Goal: Task Accomplishment & Management: Use online tool/utility

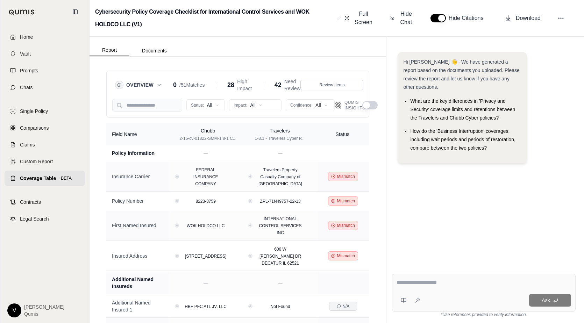
click at [372, 104] on button "button" at bounding box center [370, 105] width 15 height 8
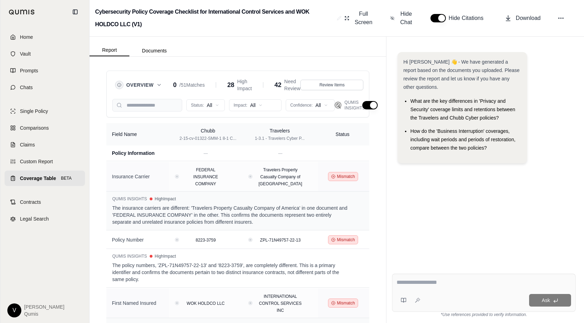
click at [366, 106] on button "button" at bounding box center [370, 105] width 15 height 8
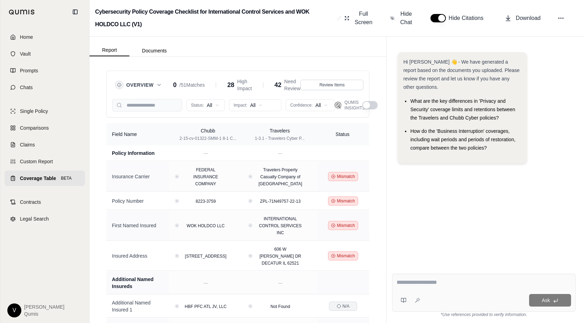
click at [378, 106] on div "Overview 0 / 51 Matches 28 High Impact 42 Need Review Review Items Status: All …" at bounding box center [238, 190] width 297 height 267
click at [376, 106] on button "button" at bounding box center [370, 105] width 15 height 8
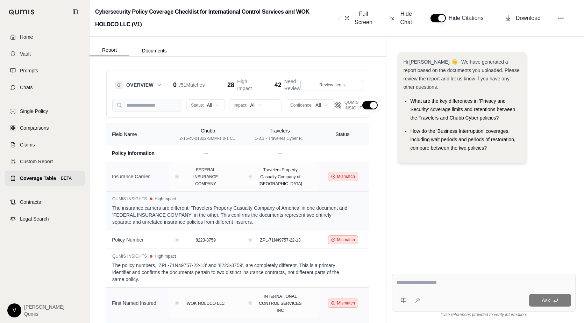
scroll to position [2, 0]
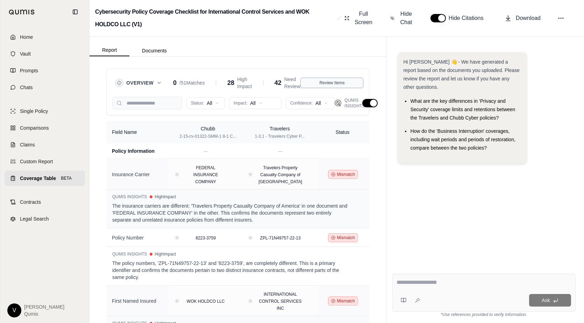
click at [335, 79] on button "Review Items" at bounding box center [332, 83] width 63 height 10
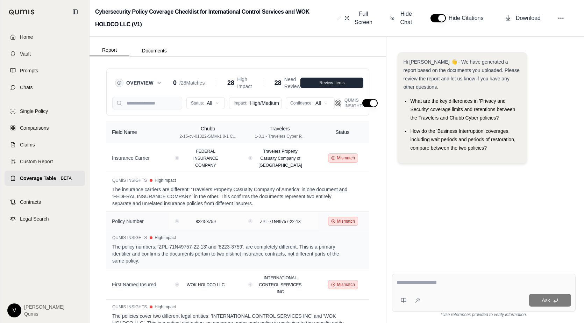
click at [335, 81] on span "Review Items" at bounding box center [332, 83] width 25 height 6
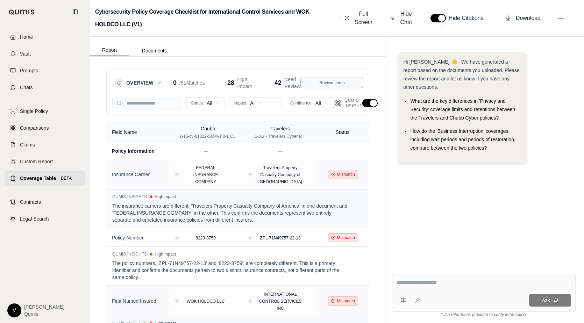
click at [335, 81] on span "Review Items" at bounding box center [332, 83] width 25 height 6
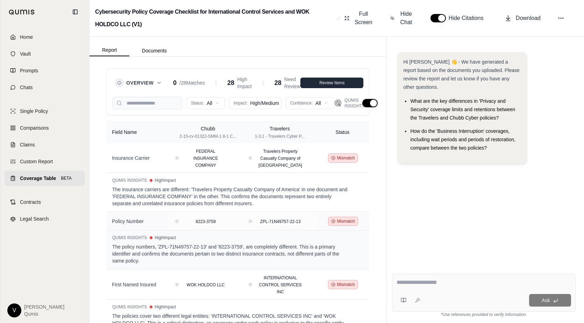
click at [335, 81] on span "Review Items" at bounding box center [332, 83] width 25 height 6
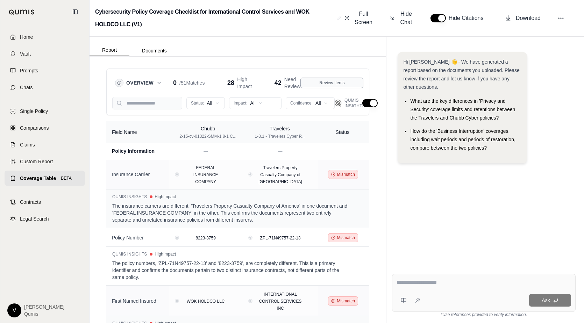
click at [335, 81] on span "Review Items" at bounding box center [332, 83] width 25 height 6
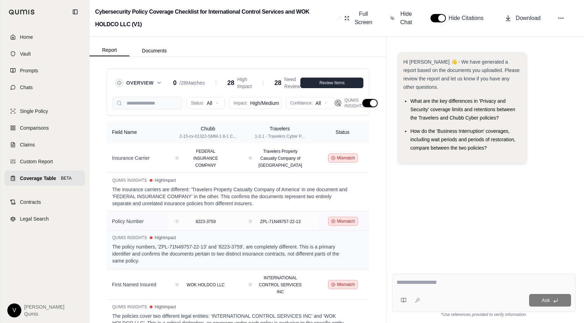
click at [335, 82] on span "Review Items" at bounding box center [332, 83] width 25 height 6
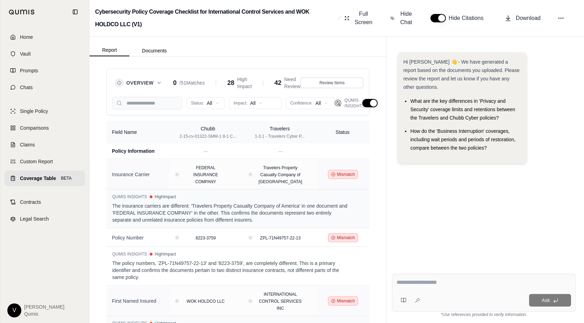
click at [158, 81] on icon at bounding box center [159, 83] width 6 height 6
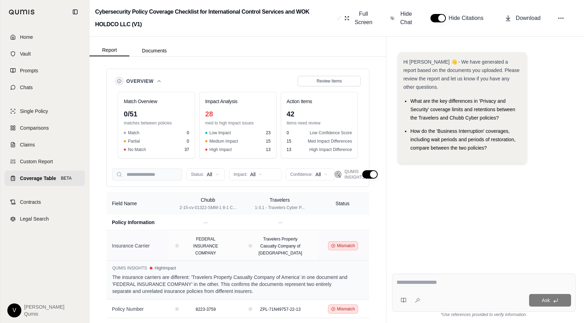
click at [159, 83] on icon at bounding box center [159, 81] width 6 height 6
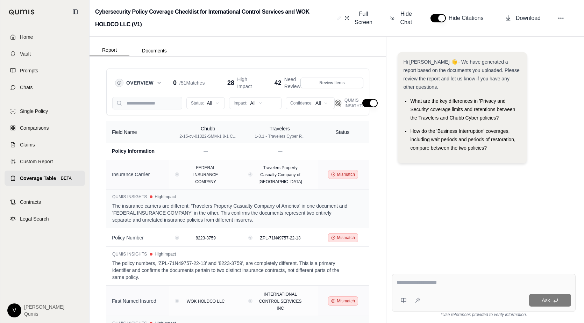
click at [159, 83] on icon at bounding box center [159, 82] width 3 height 1
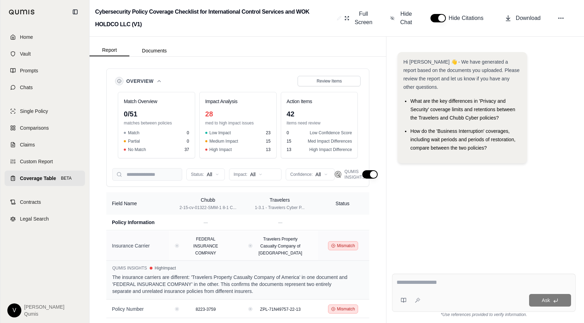
click at [159, 83] on icon at bounding box center [159, 81] width 6 height 6
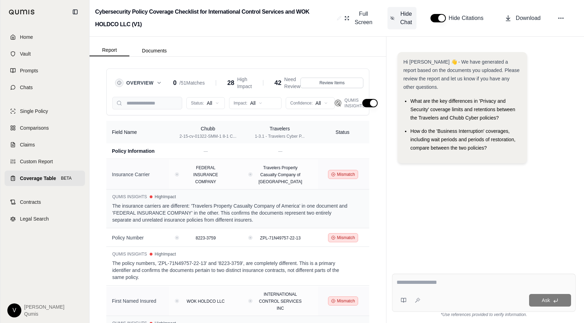
click at [408, 20] on span "Hide Chat" at bounding box center [406, 18] width 15 height 17
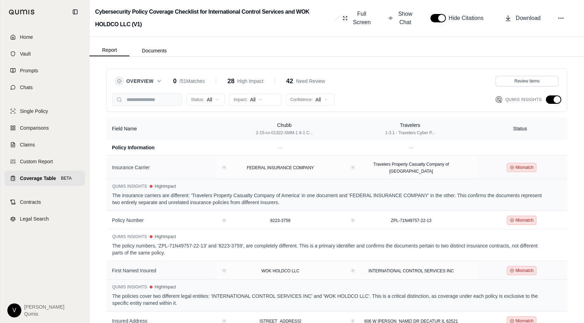
scroll to position [0, 0]
click at [160, 79] on icon at bounding box center [159, 81] width 6 height 6
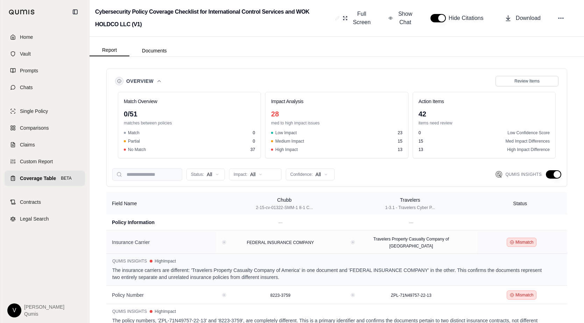
click at [160, 79] on icon at bounding box center [159, 81] width 6 height 6
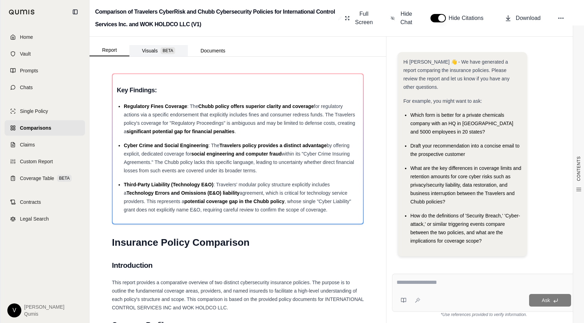
click at [154, 47] on button "Visuals BETA" at bounding box center [158, 50] width 58 height 11
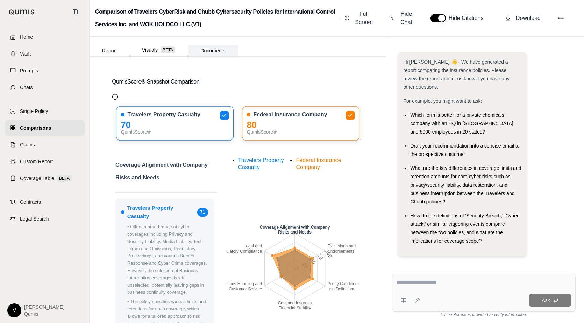
click at [211, 49] on button "Documents" at bounding box center [213, 50] width 50 height 11
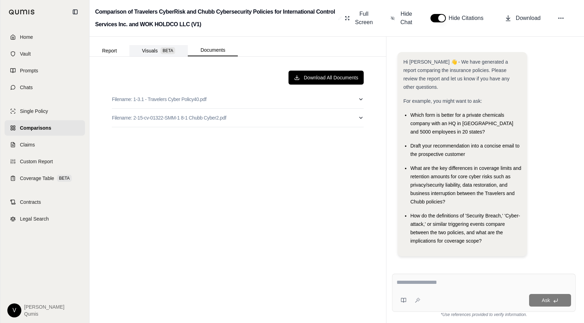
click at [165, 52] on span "BETA" at bounding box center [168, 50] width 15 height 7
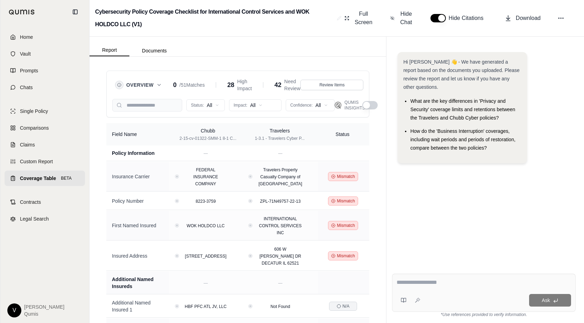
click at [92, 188] on div "Overview 0 / 51 Matches 28 High Impact 42 Need Review Review Items Status: All …" at bounding box center [238, 190] width 297 height 267
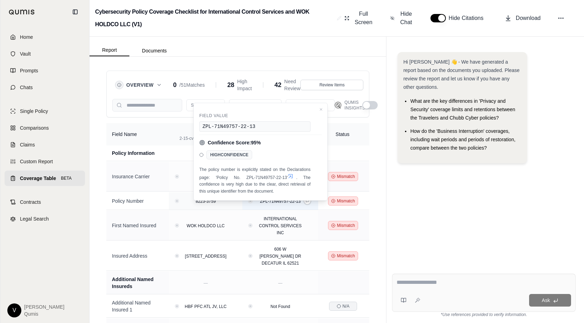
click at [252, 203] on button "View confidence details" at bounding box center [251, 201] width 2 height 2
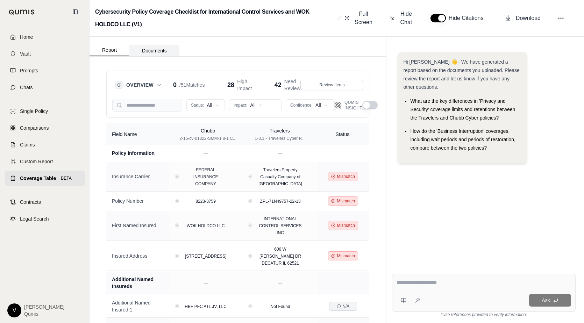
click at [161, 49] on button "Documents" at bounding box center [154, 50] width 50 height 11
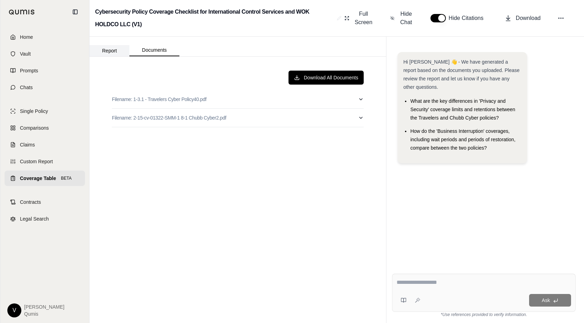
click at [115, 49] on button "Report" at bounding box center [110, 50] width 40 height 11
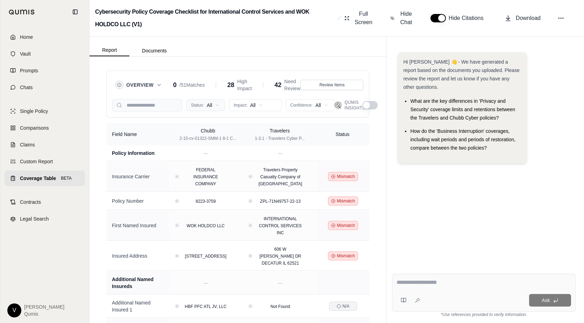
click at [213, 107] on html "Home Vault Prompts Chats Single Policy Comparisons Claims Custom Report Coverag…" at bounding box center [292, 161] width 584 height 323
click at [213, 110] on html "Home Vault Prompts Chats Single Policy Comparisons Claims Custom Report Coverag…" at bounding box center [292, 161] width 584 height 323
click at [214, 107] on html "Home Vault Prompts Chats Single Policy Comparisons Claims Custom Report Coverag…" at bounding box center [292, 161] width 584 height 323
click at [255, 105] on html "Home Vault Prompts Chats Single Policy Comparisons Claims Custom Report Coverag…" at bounding box center [292, 161] width 584 height 323
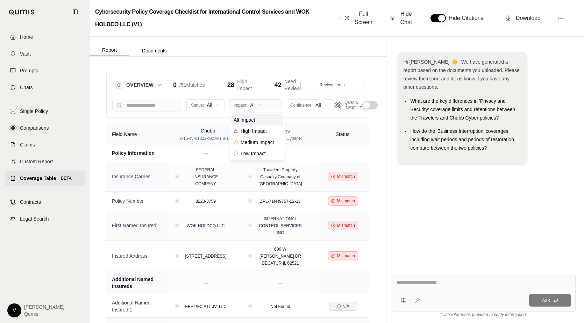
click at [255, 105] on html "Home Vault Prompts Chats Single Policy Comparisons Claims Custom Report Coverag…" at bounding box center [292, 161] width 584 height 323
click at [374, 106] on button "button" at bounding box center [370, 105] width 15 height 8
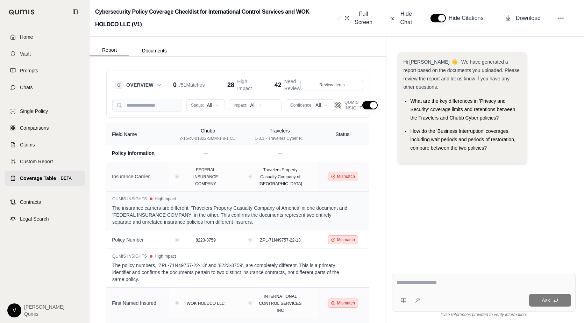
click at [347, 47] on div "Report Documents" at bounding box center [238, 47] width 297 height 20
click at [368, 103] on button "button" at bounding box center [370, 105] width 15 height 8
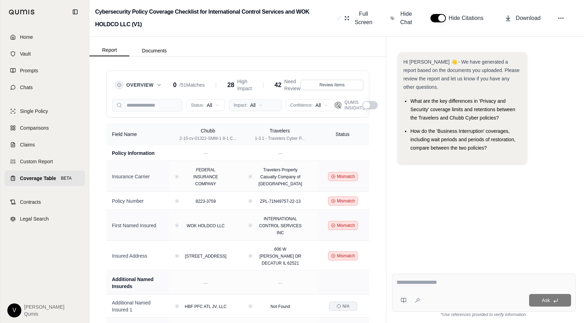
click at [267, 106] on html "Home Vault Prompts Chats Single Policy Comparisons Claims Custom Report Coverag…" at bounding box center [292, 161] width 584 height 323
click at [260, 134] on span "High Impact" at bounding box center [250, 131] width 33 height 7
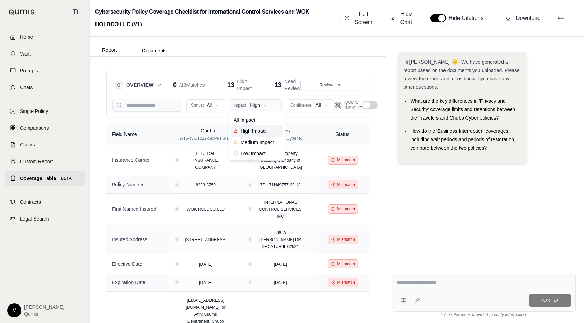
click at [266, 106] on html "Home Vault Prompts Chats Single Policy Comparisons Claims Custom Report Coverag…" at bounding box center [292, 161] width 584 height 323
click at [266, 122] on div "All Impact" at bounding box center [257, 119] width 52 height 11
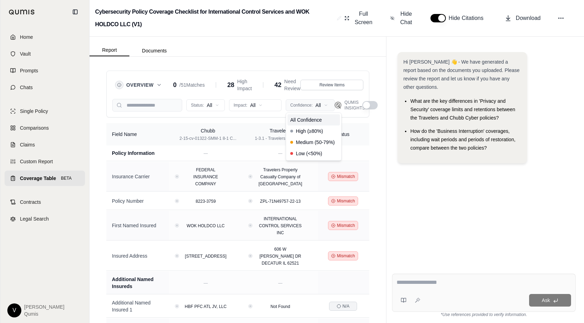
click at [323, 106] on html "Home Vault Prompts Chats Single Policy Comparisons Claims Custom Report Coverag…" at bounding box center [292, 161] width 584 height 323
click at [321, 131] on span "High (≥80%)" at bounding box center [306, 131] width 33 height 7
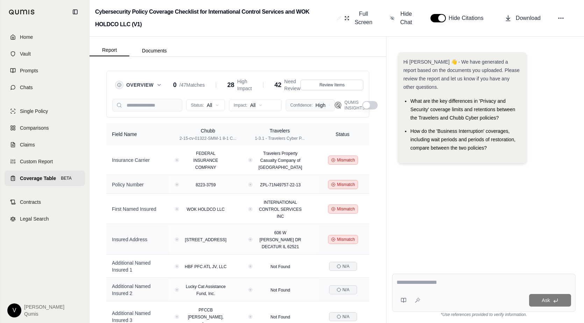
click at [322, 103] on html "Home Vault Prompts Chats Single Policy Comparisons Claims Custom Report Coverag…" at bounding box center [292, 161] width 584 height 323
click at [322, 125] on div "All Confidence" at bounding box center [314, 119] width 52 height 11
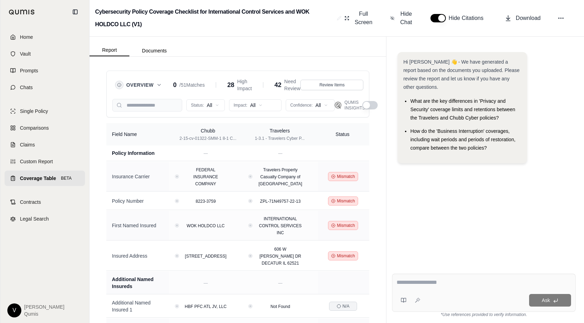
click at [365, 73] on div "Overview 0 / 51 Matches 28 High Impact 42 Need Review Review Items Status: All …" at bounding box center [237, 94] width 263 height 47
click at [90, 121] on div "Overview 0 / 51 Matches 28 High Impact 42 Need Review Review Items Status: All …" at bounding box center [238, 190] width 297 height 267
click at [161, 100] on input "search" at bounding box center [147, 105] width 70 height 13
click at [222, 71] on div "Overview 0 / 51 Matches 28 High Impact 42 Need Review Review Items Status: All …" at bounding box center [237, 94] width 263 height 47
click at [369, 108] on button "button" at bounding box center [370, 105] width 15 height 8
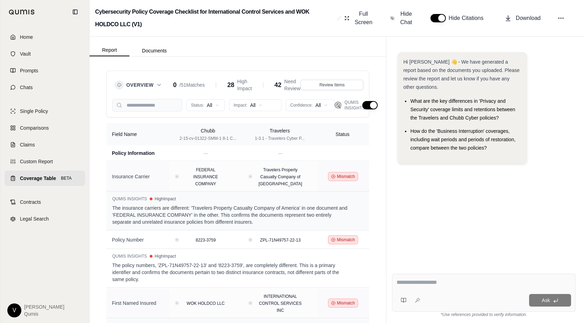
click at [370, 107] on button "button" at bounding box center [370, 105] width 15 height 8
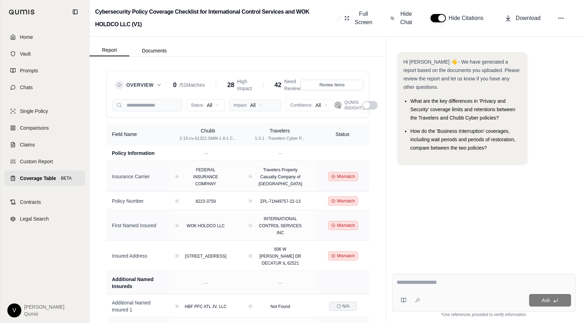
click at [271, 105] on html "Home Vault Prompts Chats Single Policy Comparisons Claims Custom Report Coverag…" at bounding box center [292, 161] width 584 height 323
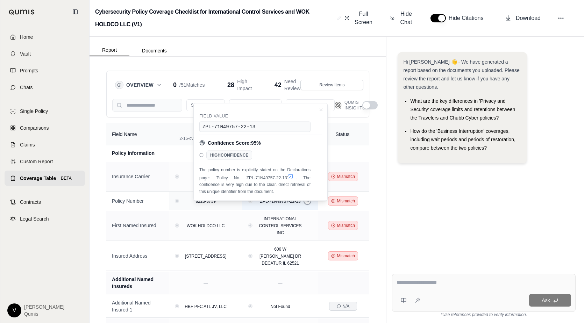
click at [309, 203] on icon at bounding box center [307, 200] width 3 height 3
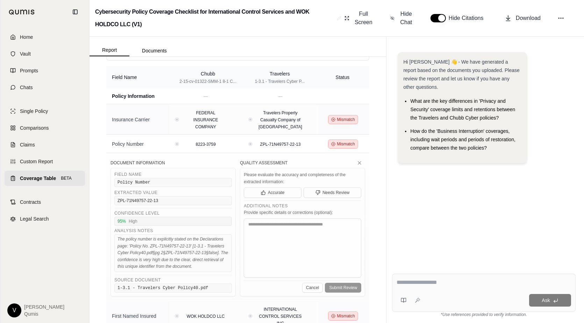
scroll to position [66, 0]
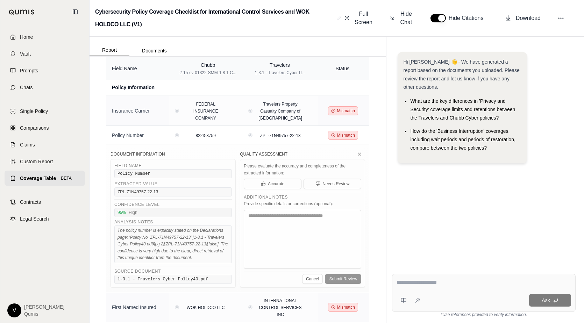
click at [192, 217] on div "95 % High" at bounding box center [173, 212] width 118 height 9
click at [360, 157] on icon at bounding box center [360, 155] width 6 height 6
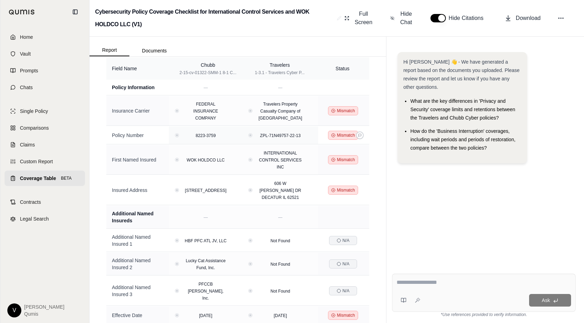
click at [343, 138] on span "Mismatch" at bounding box center [346, 136] width 18 height 6
click at [360, 137] on icon at bounding box center [360, 135] width 3 height 3
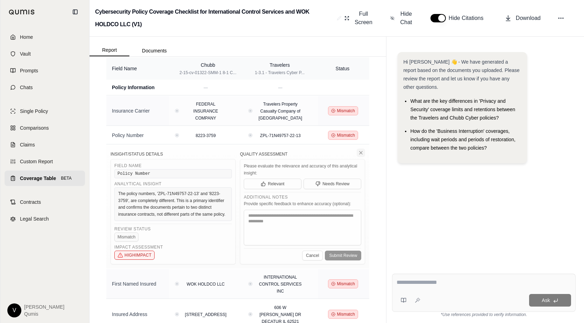
click at [362, 156] on icon at bounding box center [361, 153] width 6 height 6
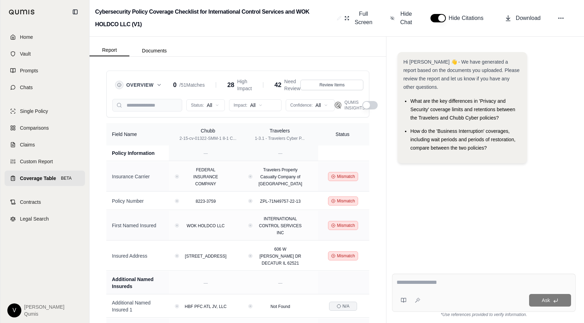
scroll to position [21, 0]
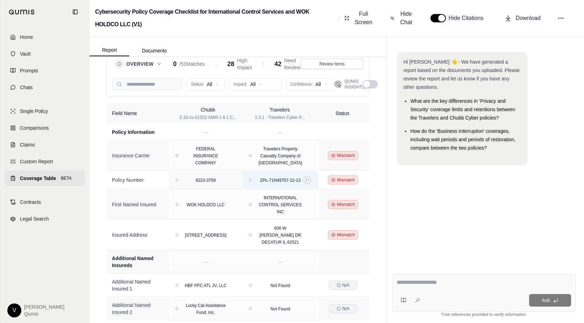
click at [262, 182] on div "ZPL-71N49757-22-13" at bounding box center [281, 180] width 52 height 7
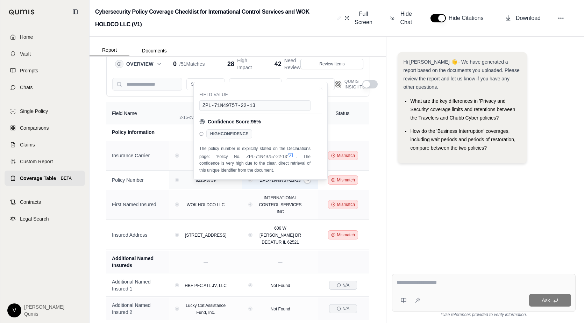
click at [252, 182] on button "View confidence details" at bounding box center [251, 180] width 2 height 2
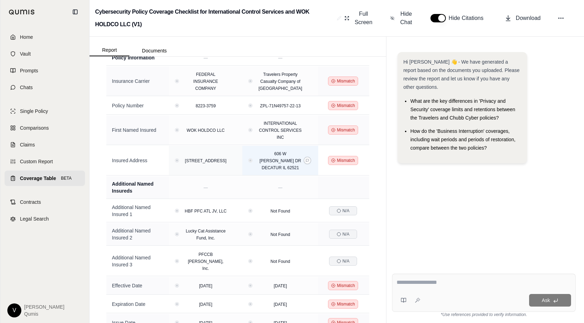
scroll to position [0, 0]
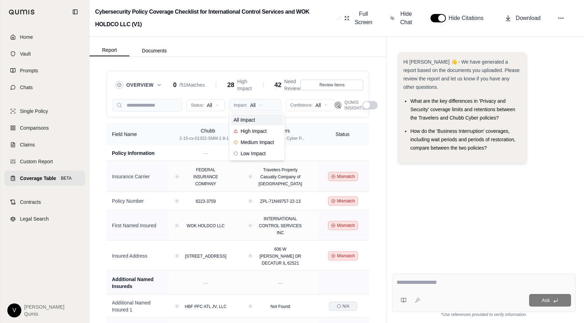
click at [259, 107] on html "Home Vault Prompts Chats Single Policy Comparisons Claims Custom Report Coverag…" at bounding box center [292, 161] width 584 height 323
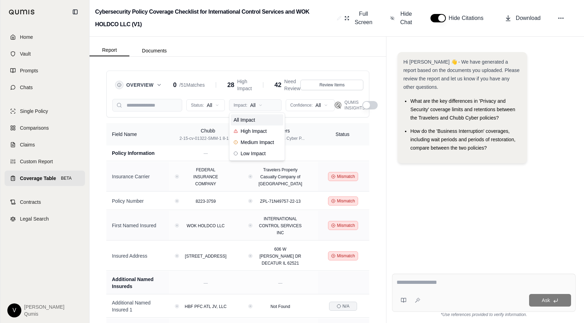
click at [259, 107] on html "Home Vault Prompts Chats Single Policy Comparisons Claims Custom Report Coverag…" at bounding box center [292, 161] width 584 height 323
click at [310, 106] on html "Home Vault Prompts Chats Single Policy Comparisons Claims Custom Report Coverag…" at bounding box center [292, 161] width 584 height 323
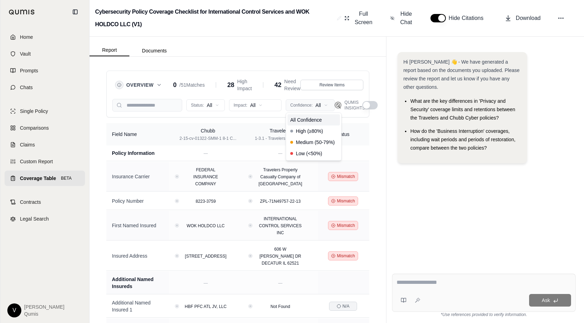
click at [310, 106] on html "Home Vault Prompts Chats Single Policy Comparisons Claims Custom Report Coverag…" at bounding box center [292, 161] width 584 height 323
click at [314, 104] on html "Home Vault Prompts Chats Single Policy Comparisons Claims Custom Report Coverag…" at bounding box center [292, 161] width 584 height 323
click at [315, 149] on div "Low (<50%)" at bounding box center [314, 153] width 52 height 11
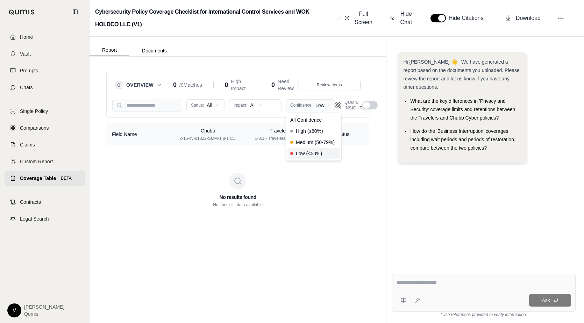
click at [313, 108] on html "Home Vault Prompts Chats Single Policy Comparisons Claims Custom Report Coverag…" at bounding box center [292, 161] width 584 height 323
click at [314, 132] on span "High (≥80%)" at bounding box center [306, 131] width 33 height 7
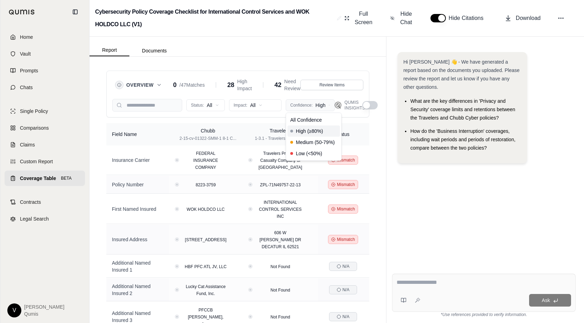
click at [315, 103] on html "Home Vault Prompts Chats Single Policy Comparisons Claims Custom Report Coverag…" at bounding box center [292, 161] width 584 height 323
click at [322, 137] on div "Medium (50-79%)" at bounding box center [314, 142] width 52 height 11
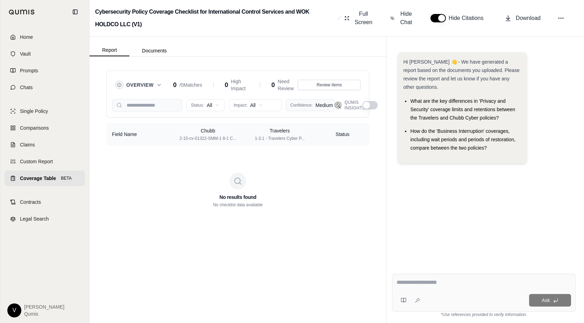
click at [316, 110] on html "Home Vault Prompts Chats Single Policy Comparisons Claims Custom Report Coverag…" at bounding box center [292, 161] width 584 height 323
click at [318, 131] on span "High (≥80%)" at bounding box center [306, 131] width 33 height 7
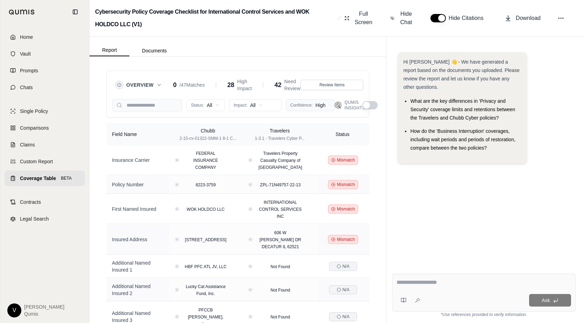
click at [317, 108] on html "Home Vault Prompts Chats Single Policy Comparisons Claims Custom Report Coverag…" at bounding box center [292, 161] width 584 height 323
click at [321, 143] on span "Medium (50-79%)" at bounding box center [312, 142] width 44 height 7
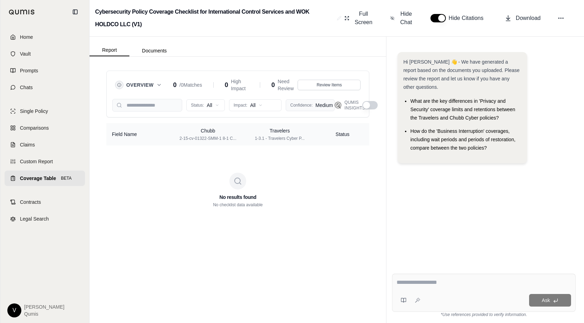
click at [321, 106] on html "Home Vault Prompts Chats Single Policy Comparisons Claims Custom Report Coverag…" at bounding box center [292, 161] width 584 height 323
click at [321, 125] on div "All Confidence" at bounding box center [314, 119] width 52 height 11
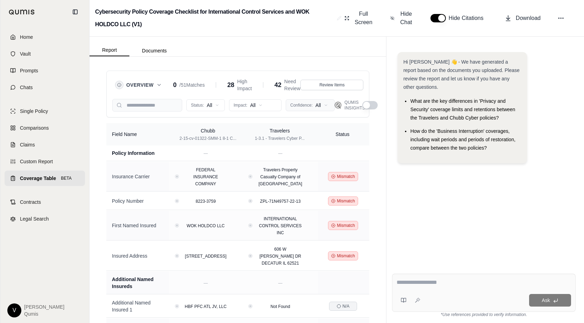
click at [321, 106] on html "Home Vault Prompts Chats Single Policy Comparisons Claims Custom Report Coverag…" at bounding box center [292, 161] width 584 height 323
click at [322, 132] on span "High (≥80%)" at bounding box center [306, 131] width 33 height 7
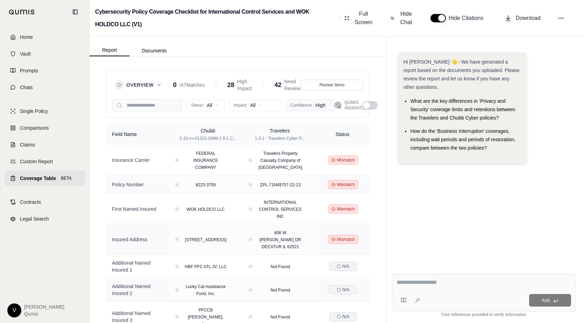
click at [324, 106] on html "Home Vault Prompts Chats Single Policy Comparisons Claims Custom Report Coverag…" at bounding box center [292, 161] width 584 height 323
click at [323, 154] on div "Low (<50%)" at bounding box center [314, 153] width 52 height 11
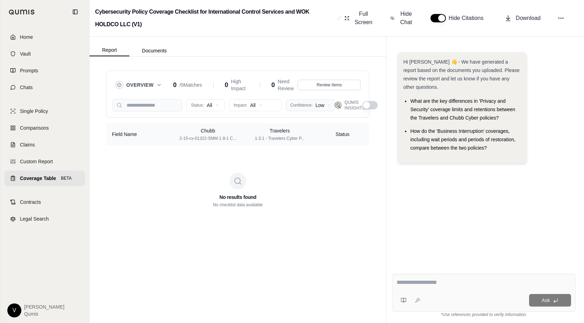
click at [313, 108] on html "Home Vault Prompts Chats Single Policy Comparisons Claims Custom Report Coverag…" at bounding box center [292, 161] width 584 height 323
click at [316, 127] on div "High (≥80%)" at bounding box center [314, 131] width 52 height 11
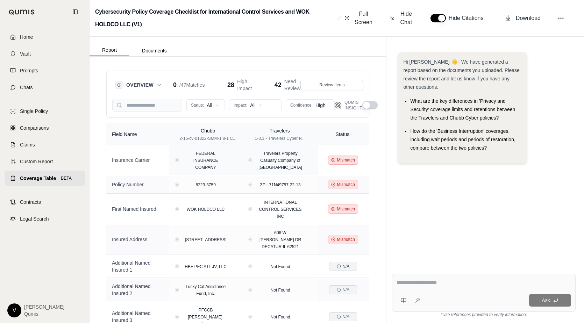
click at [111, 161] on td "Insurance Carrier" at bounding box center [137, 161] width 63 height 30
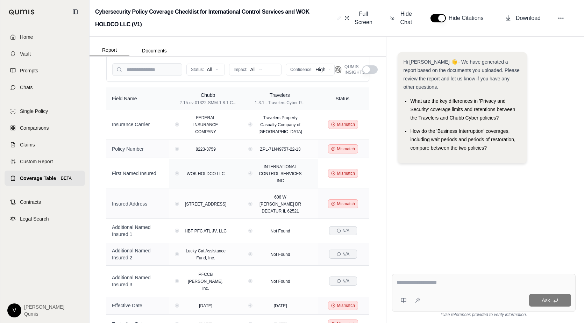
scroll to position [44, 0]
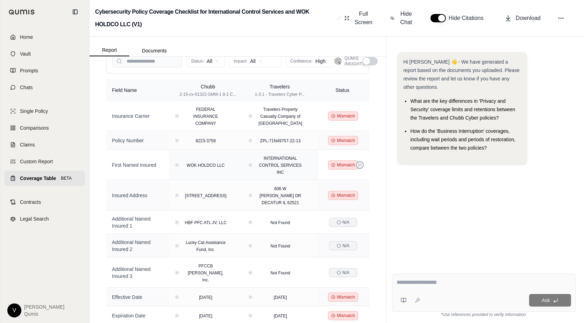
click at [363, 169] on button at bounding box center [360, 165] width 8 height 8
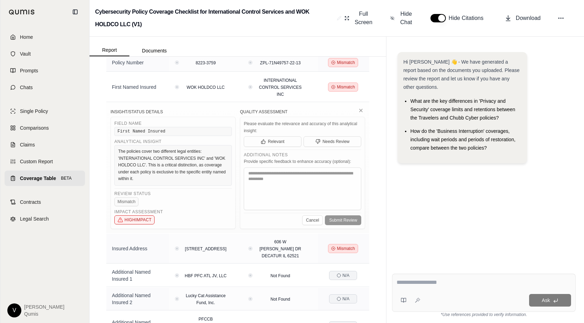
scroll to position [122, 0]
click at [361, 112] on icon at bounding box center [361, 110] width 3 height 3
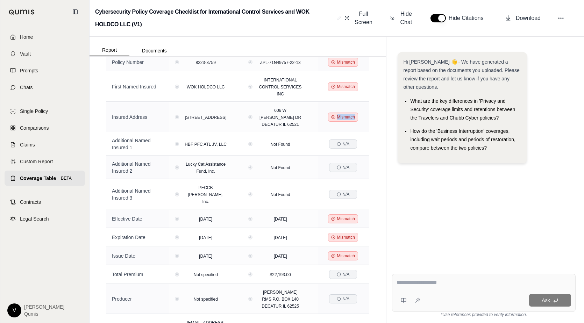
click at [361, 115] on td "Mismatch" at bounding box center [343, 118] width 51 height 30
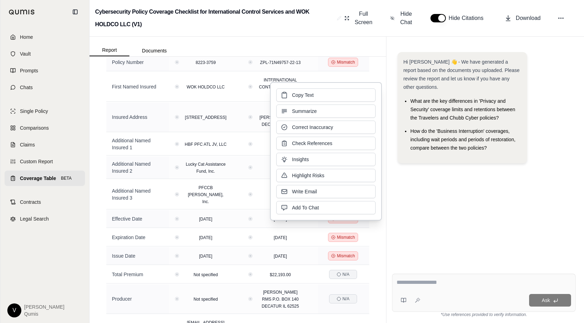
click at [392, 106] on div "Hi Dan 👋 - We have generated a report based on the documents you uploaded. Plea…" at bounding box center [484, 155] width 184 height 216
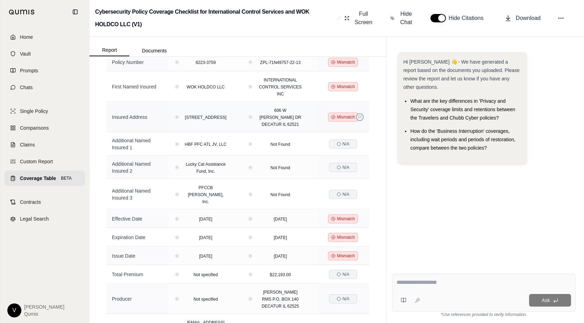
click at [363, 121] on button at bounding box center [360, 117] width 8 height 8
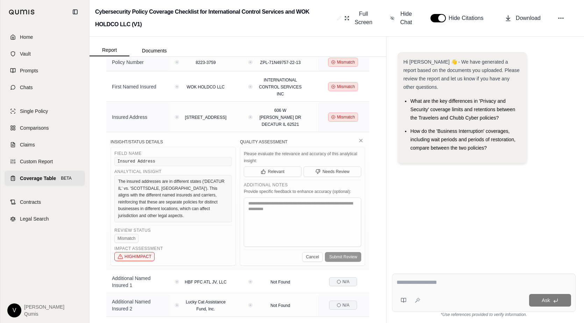
click at [101, 208] on div "Overview 0 / 47 Matches 28 High Impact 42 Need Review Review Items Status: All …" at bounding box center [238, 190] width 297 height 267
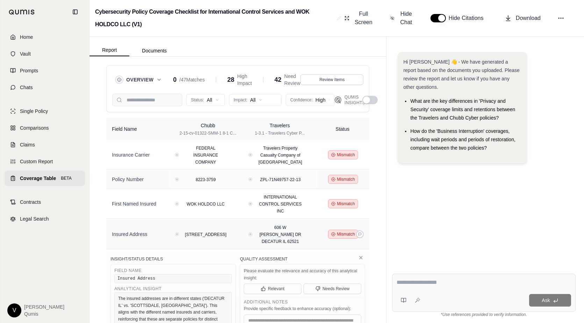
scroll to position [0, 0]
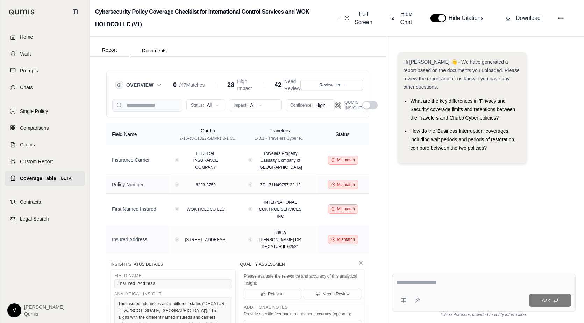
click at [147, 85] on span "Overview" at bounding box center [139, 85] width 27 height 7
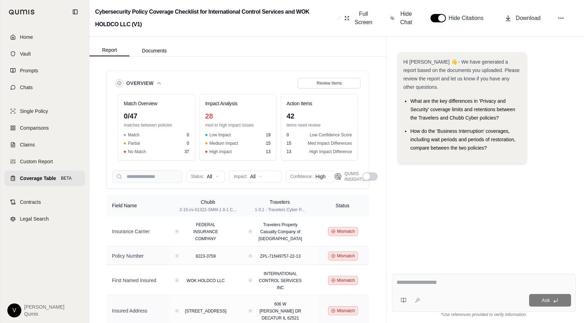
click at [147, 86] on span "Overview" at bounding box center [139, 83] width 27 height 7
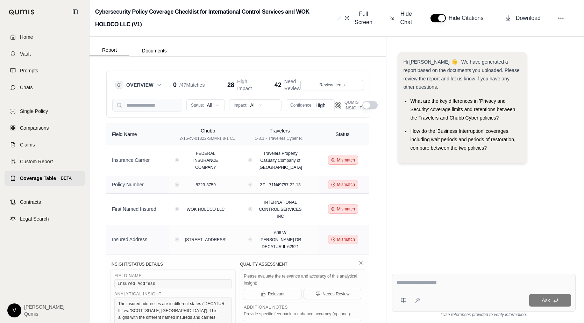
click at [147, 86] on span "Overview" at bounding box center [139, 85] width 27 height 7
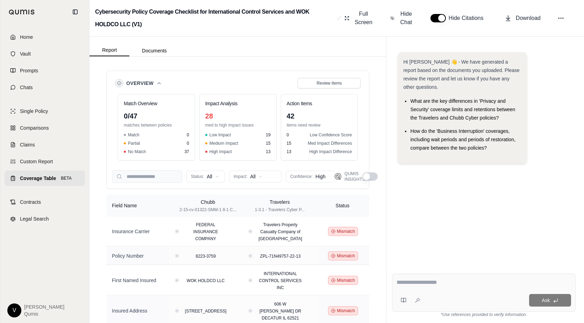
click at [147, 86] on span "Overview" at bounding box center [139, 83] width 27 height 7
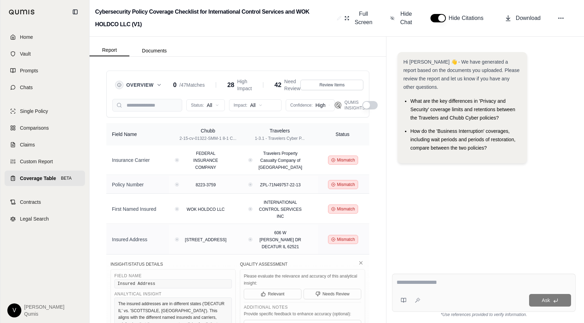
click at [147, 86] on span "Overview" at bounding box center [139, 85] width 27 height 7
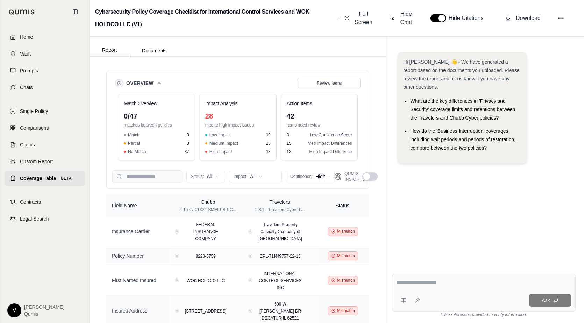
click at [147, 86] on span "Overview" at bounding box center [139, 83] width 27 height 7
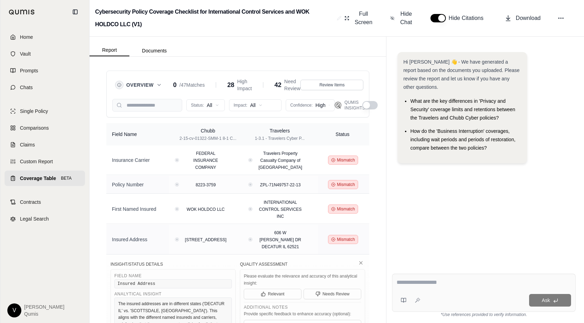
click at [147, 86] on span "Overview" at bounding box center [139, 85] width 27 height 7
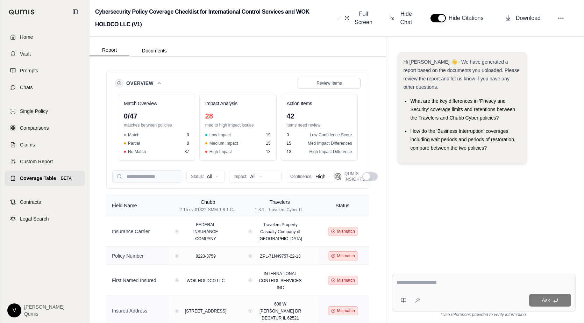
click at [147, 86] on span "Overview" at bounding box center [139, 83] width 27 height 7
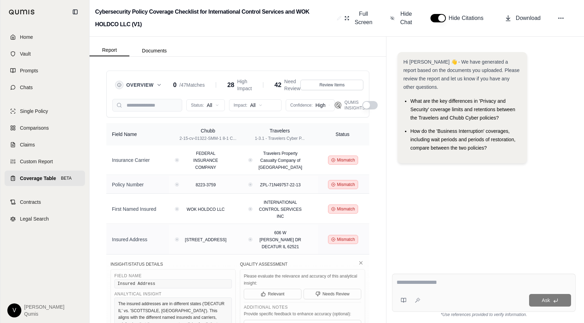
click at [147, 86] on span "Overview" at bounding box center [139, 85] width 27 height 7
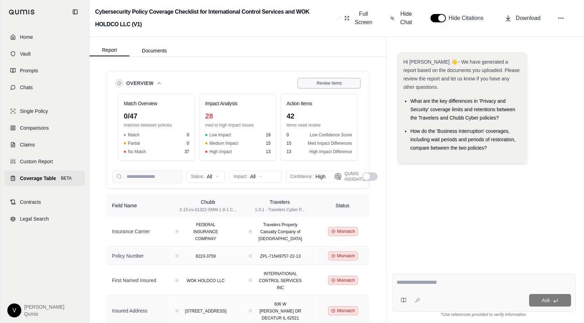
click at [309, 82] on div "Review Items" at bounding box center [329, 83] width 54 height 6
click at [113, 130] on div "Match Overview 0 / 28 matches between policies Match 0 Partial 0 No Match 23 Im…" at bounding box center [237, 127] width 251 height 75
click at [101, 129] on div "Overview Review Items Match Overview 0 / 28 matches between policies Match 0 Pa…" at bounding box center [238, 190] width 297 height 267
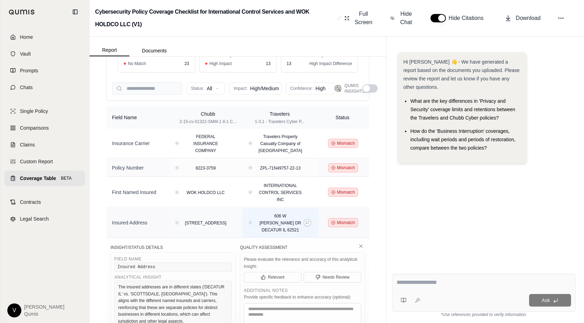
scroll to position [128, 0]
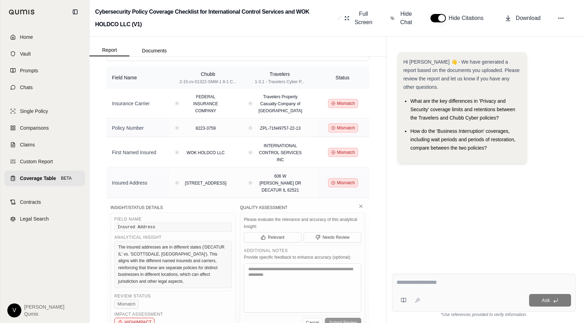
click at [99, 150] on div "Overview Review Items Match Overview 0 / 28 matches between policies Match 0 Pa…" at bounding box center [238, 190] width 297 height 267
click at [100, 201] on div "Overview Review Items Match Overview 0 / 28 matches between policies Match 0 Pa…" at bounding box center [238, 190] width 297 height 267
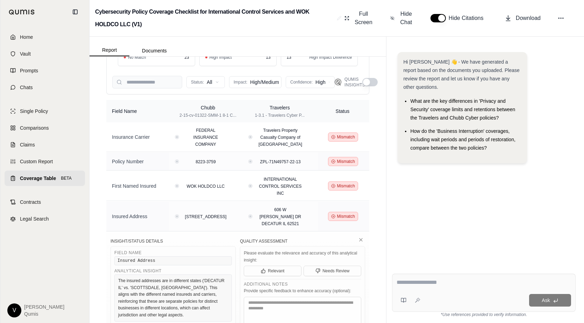
scroll to position [34, 0]
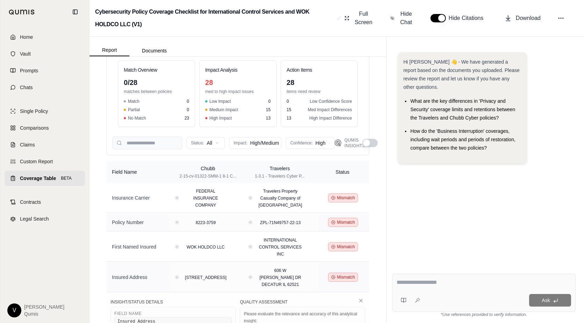
click at [372, 140] on button "button" at bounding box center [370, 143] width 15 height 8
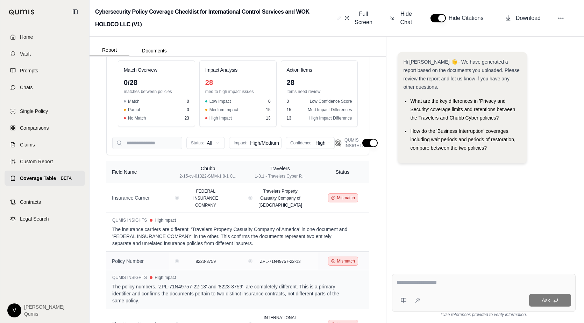
click at [366, 141] on button "button" at bounding box center [370, 143] width 15 height 8
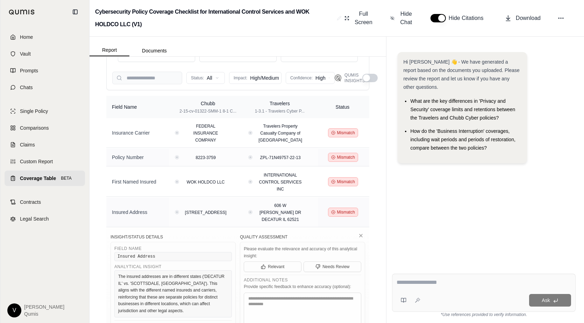
scroll to position [0, 0]
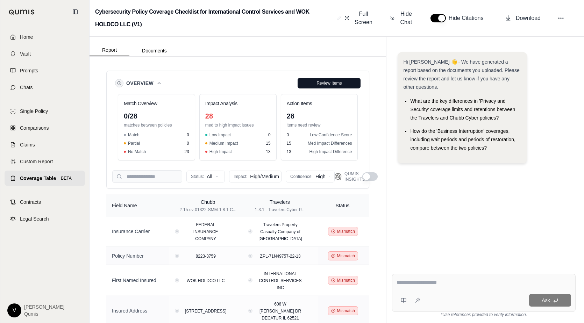
click at [215, 134] on span "Low Impact" at bounding box center [220, 135] width 21 height 6
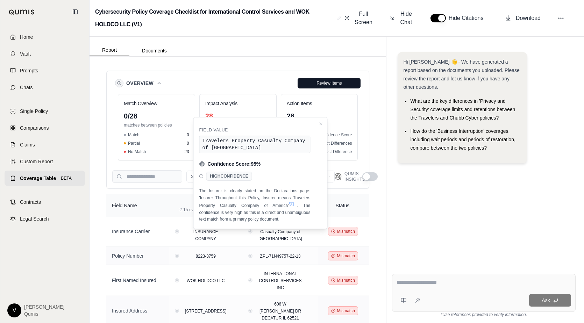
click at [373, 176] on button "button" at bounding box center [370, 177] width 15 height 8
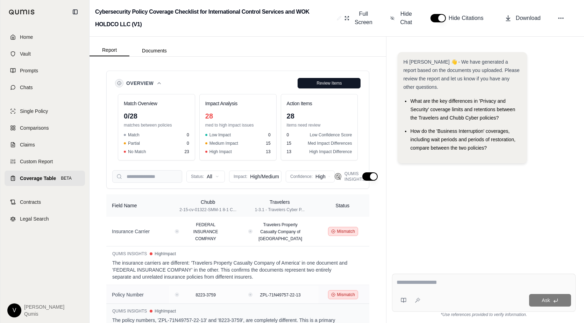
click at [370, 176] on button "button" at bounding box center [370, 177] width 15 height 8
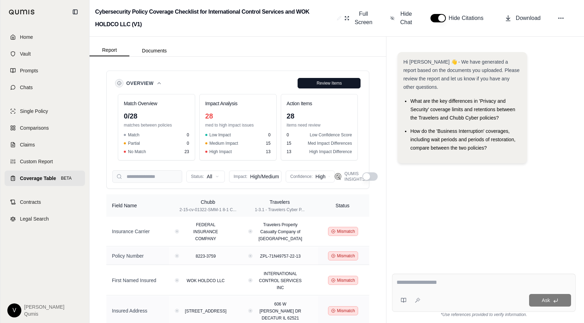
click at [373, 176] on button "button" at bounding box center [370, 177] width 15 height 8
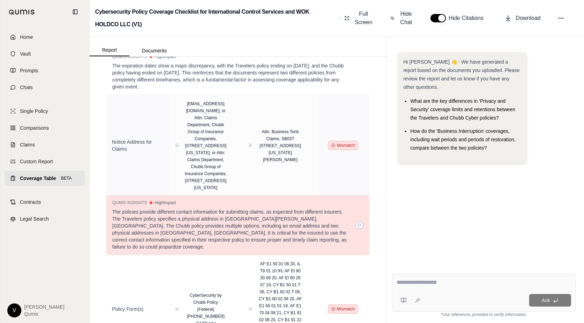
scroll to position [1047, 0]
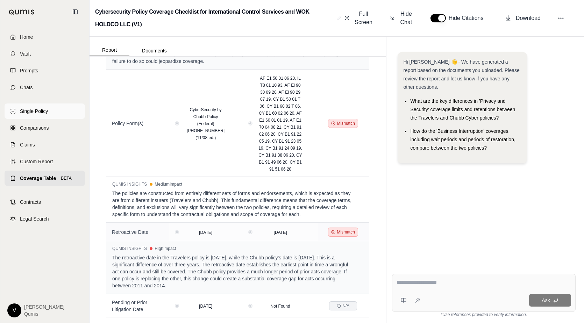
click at [60, 108] on link "Single Policy" at bounding box center [45, 111] width 80 height 15
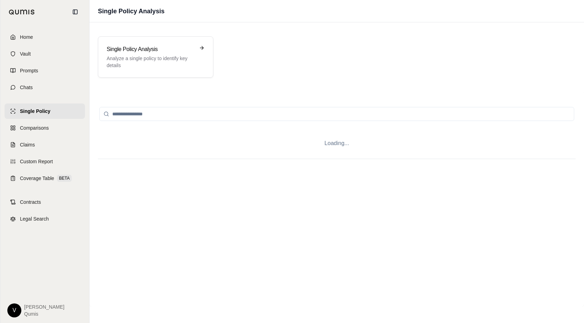
click at [48, 109] on span "Single Policy" at bounding box center [35, 111] width 30 height 7
click at [45, 128] on span "Comparisons" at bounding box center [34, 128] width 29 height 7
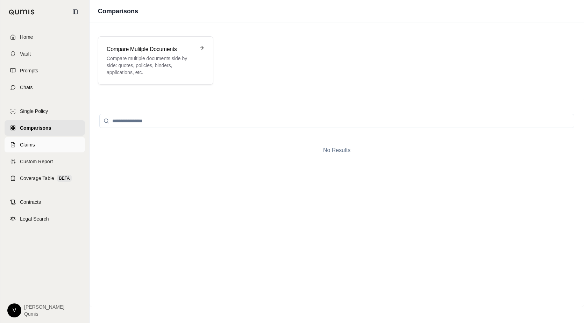
click at [45, 148] on link "Claims" at bounding box center [45, 144] width 80 height 15
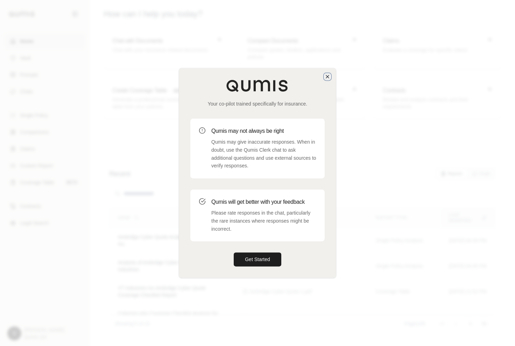
click at [328, 77] on icon "button" at bounding box center [328, 77] width 6 height 6
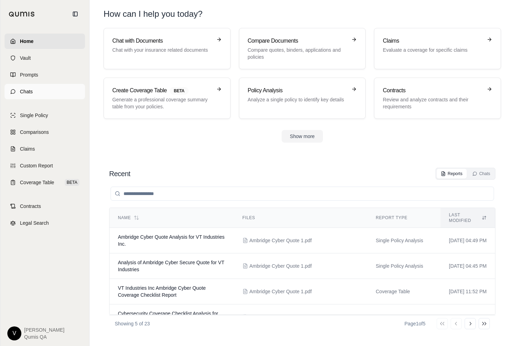
click at [45, 91] on link "Chats" at bounding box center [45, 91] width 80 height 15
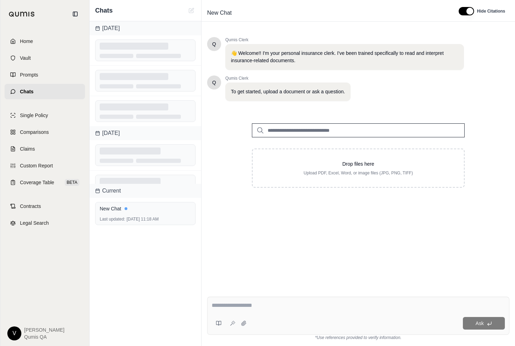
click at [273, 121] on div at bounding box center [358, 124] width 235 height 25
click at [274, 128] on input "search" at bounding box center [358, 131] width 213 height 14
type input "*"
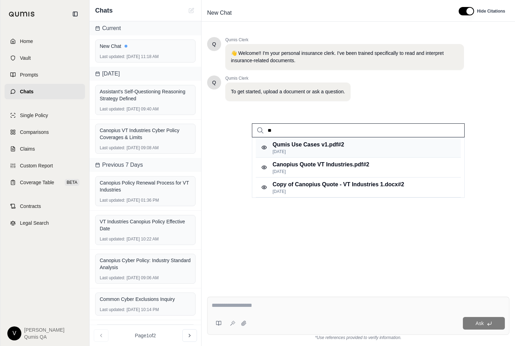
type input "**"
click at [281, 147] on p "Qumis Use Cases v1.pdf #2" at bounding box center [309, 145] width 72 height 8
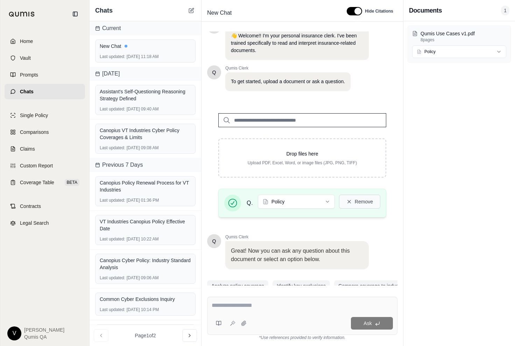
scroll to position [47, 0]
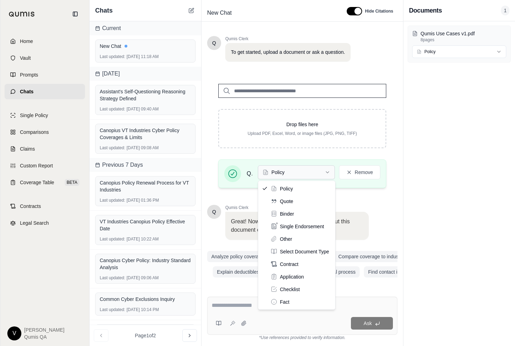
click at [308, 175] on html "Home Vault Prompts Chats Single Policy Comparisons Claims Custom Report Coverag…" at bounding box center [257, 173] width 515 height 346
click at [307, 176] on html "Home Vault Prompts Chats Single Policy Comparisons Claims Custom Report Coverag…" at bounding box center [257, 173] width 515 height 346
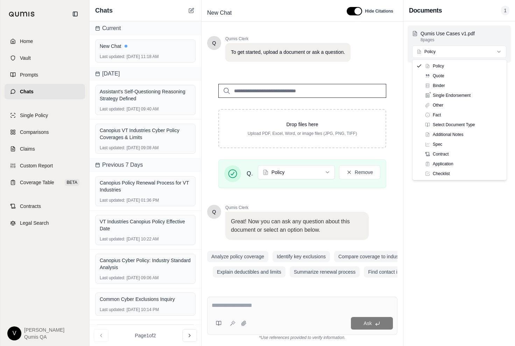
click at [436, 51] on html "Home Vault Prompts Chats Single Policy Comparisons Claims Custom Report Coverag…" at bounding box center [257, 173] width 515 height 346
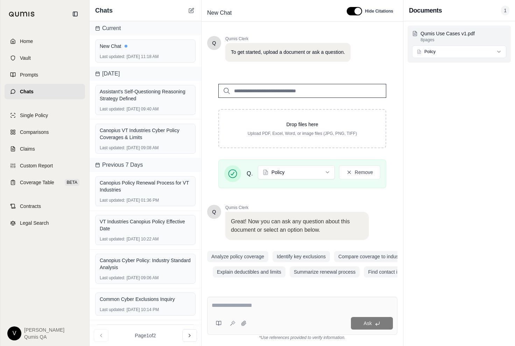
click at [420, 55] on html "Home Vault Prompts Chats Single Policy Comparisons Claims Custom Report Coverag…" at bounding box center [257, 173] width 515 height 346
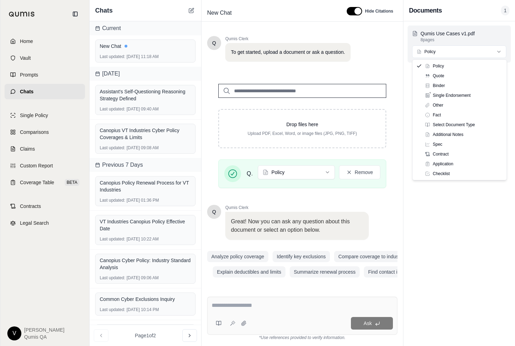
click at [420, 55] on html "Home Vault Prompts Chats Single Policy Comparisons Claims Custom Report Coverag…" at bounding box center [257, 173] width 515 height 346
click at [425, 51] on html "Home Vault Prompts Chats Single Policy Comparisons Claims Custom Report Coverag…" at bounding box center [257, 173] width 515 height 346
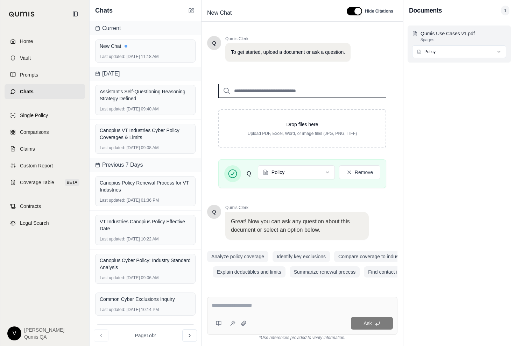
click at [423, 51] on html "Home Vault Prompts Chats Single Policy Comparisons Claims Custom Report Coverag…" at bounding box center [257, 173] width 515 height 346
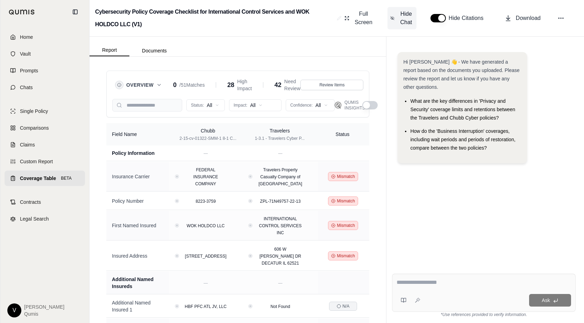
click at [409, 20] on span "Hide Chat" at bounding box center [406, 18] width 15 height 17
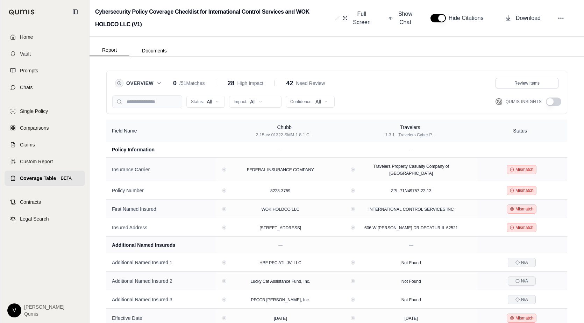
click at [164, 81] on div "Overview 0 / 51 Matches 28 High Impact 42 Need Review" at bounding box center [220, 83] width 210 height 10
click at [160, 83] on icon at bounding box center [159, 83] width 6 height 6
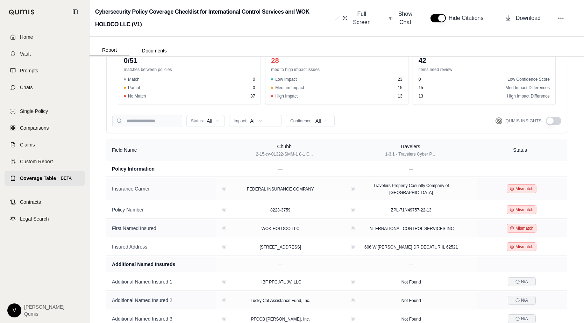
scroll to position [99, 0]
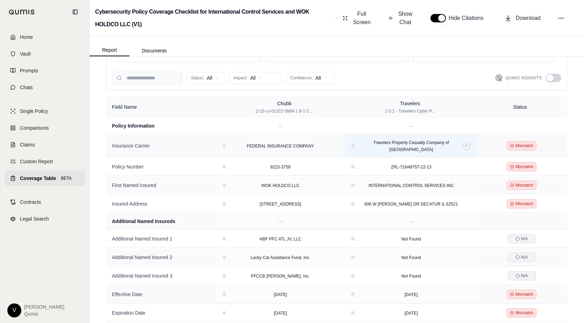
click at [459, 150] on div "Travelers Property Casualty Company of America" at bounding box center [411, 146] width 113 height 14
click at [469, 147] on icon at bounding box center [467, 146] width 3 height 3
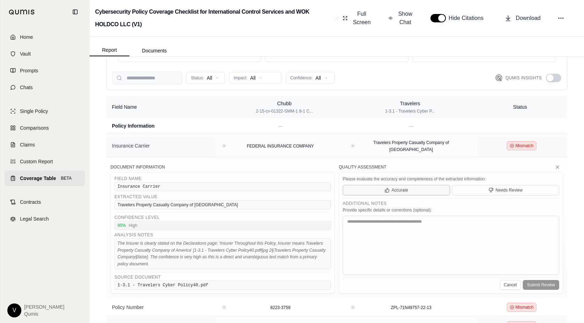
click at [433, 190] on button "Accurate" at bounding box center [396, 190] width 107 height 10
click at [538, 283] on div "Cancel Submit Review" at bounding box center [451, 284] width 217 height 12
click at [483, 188] on button "Needs Review" at bounding box center [505, 190] width 107 height 10
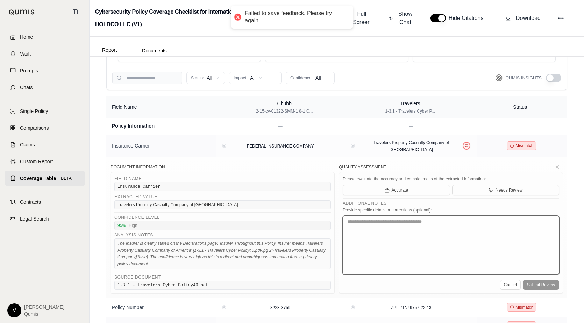
click at [481, 231] on textarea at bounding box center [451, 245] width 217 height 59
click at [481, 233] on textarea at bounding box center [451, 245] width 217 height 59
type textarea "****"
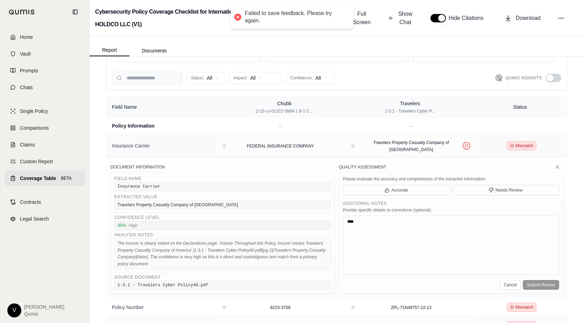
click at [548, 288] on div "Cancel Submit Review" at bounding box center [451, 284] width 217 height 12
click at [558, 166] on icon at bounding box center [558, 167] width 6 height 6
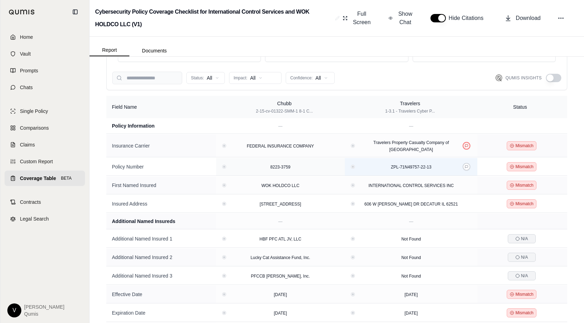
click at [467, 172] on td "ZPL-71N49757-22-13" at bounding box center [411, 167] width 133 height 18
click at [468, 168] on icon at bounding box center [466, 166] width 3 height 3
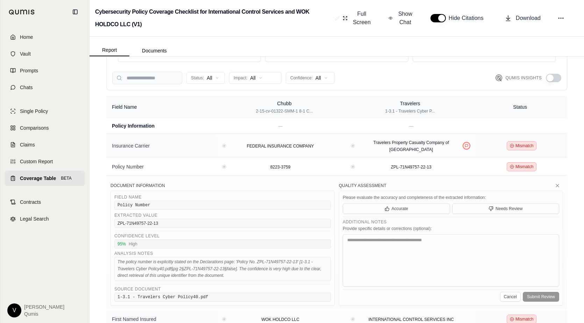
click at [469, 181] on div "Document Information Field Name Policy Number Extracted Value ZPL-71N49757-22-1…" at bounding box center [336, 243] width 461 height 134
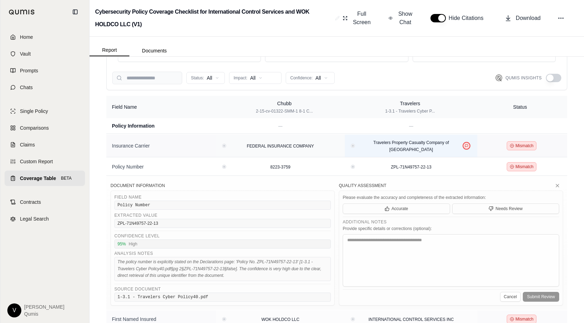
click at [469, 145] on icon at bounding box center [466, 145] width 3 height 3
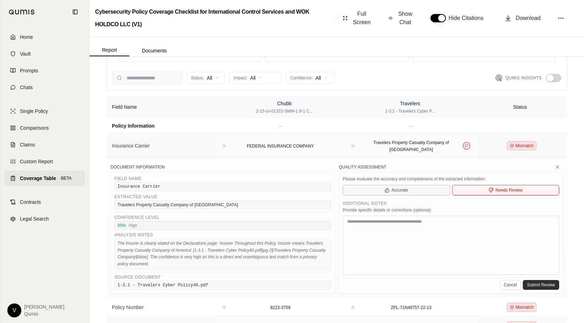
click at [428, 188] on button "Accurate" at bounding box center [396, 190] width 107 height 10
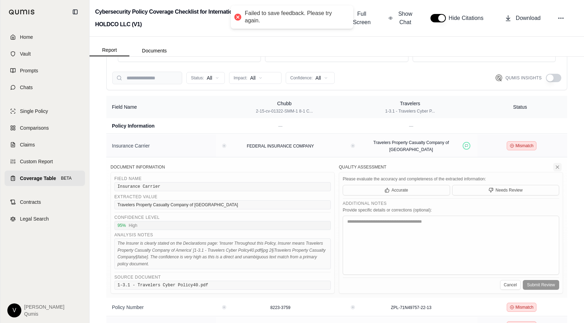
click at [557, 167] on icon at bounding box center [558, 167] width 6 height 6
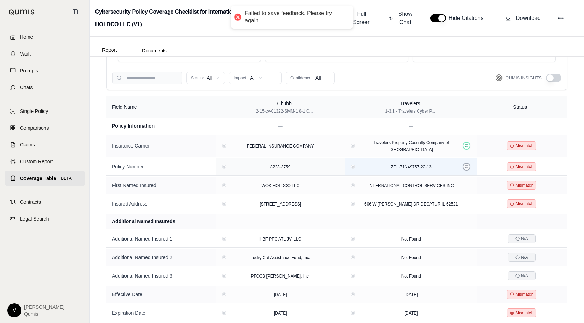
click at [471, 168] on button at bounding box center [467, 167] width 8 height 8
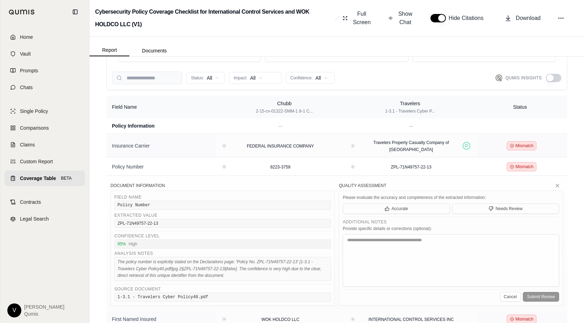
scroll to position [0, 0]
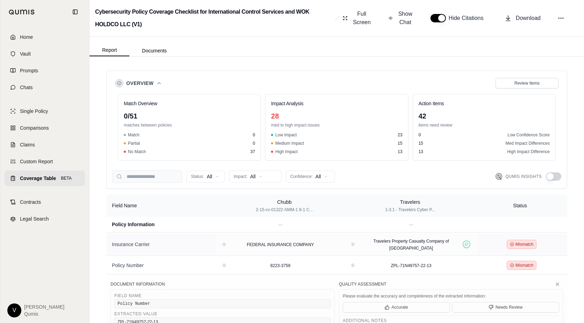
click at [120, 83] on icon at bounding box center [119, 83] width 4 height 4
click at [120, 86] on button at bounding box center [119, 83] width 8 height 8
click at [119, 83] on icon at bounding box center [119, 83] width 4 height 4
click at [159, 85] on icon at bounding box center [159, 83] width 6 height 6
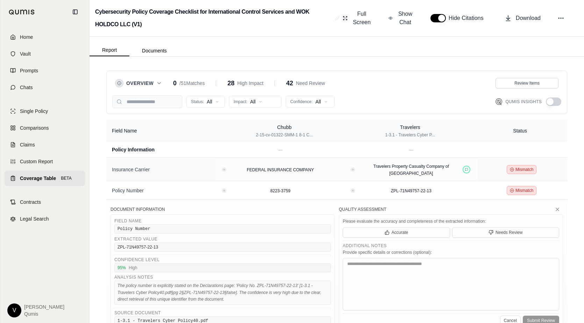
click at [119, 83] on icon at bounding box center [119, 83] width 4 height 4
click at [157, 84] on icon at bounding box center [159, 83] width 6 height 6
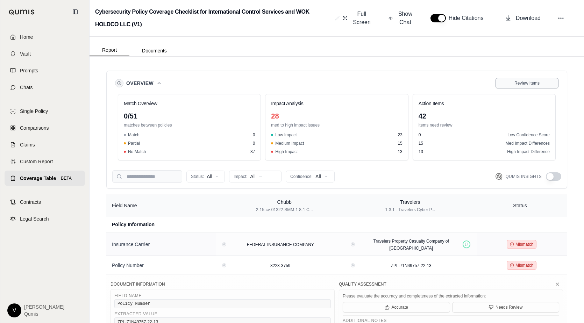
click at [509, 81] on div "Review Items" at bounding box center [527, 83] width 54 height 6
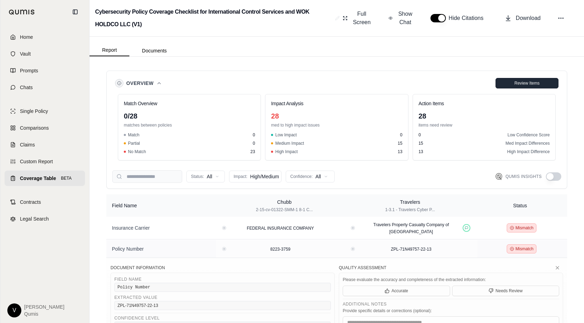
click at [511, 83] on div "Review Items" at bounding box center [527, 83] width 54 height 6
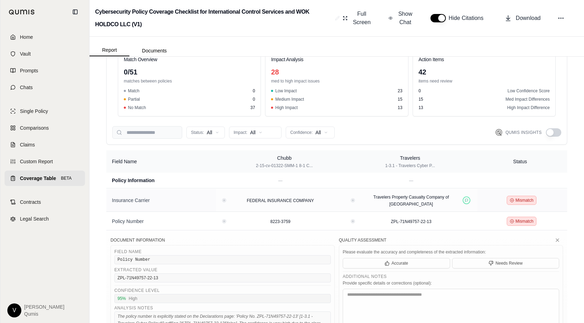
scroll to position [118, 0]
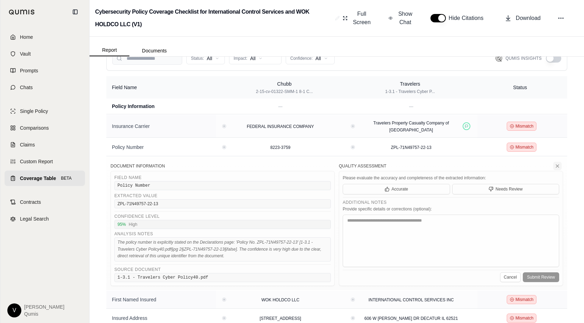
click at [559, 164] on icon at bounding box center [558, 166] width 6 height 6
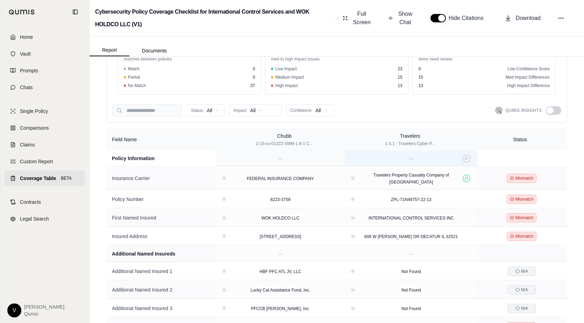
scroll to position [0, 0]
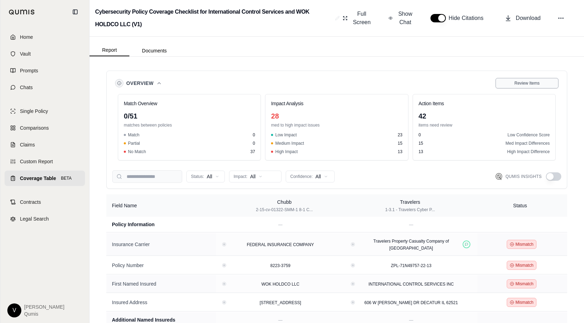
click at [532, 82] on span "Review Items" at bounding box center [527, 83] width 25 height 6
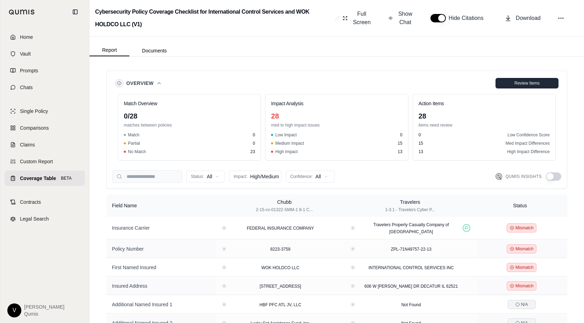
click at [517, 83] on span "Review Items" at bounding box center [527, 83] width 25 height 6
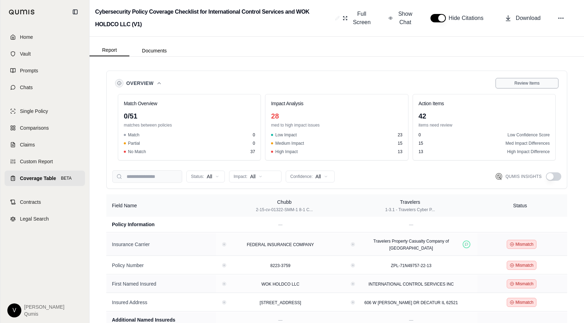
click at [517, 84] on span "Review Items" at bounding box center [527, 83] width 25 height 6
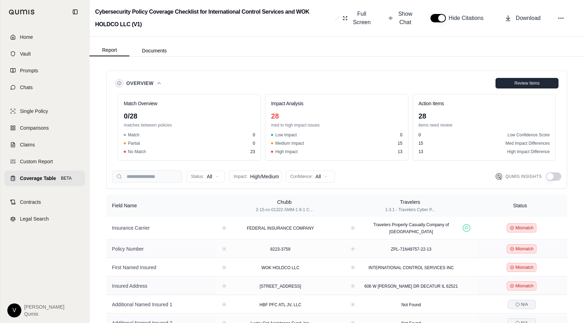
click at [505, 85] on div "Review Items" at bounding box center [527, 83] width 54 height 6
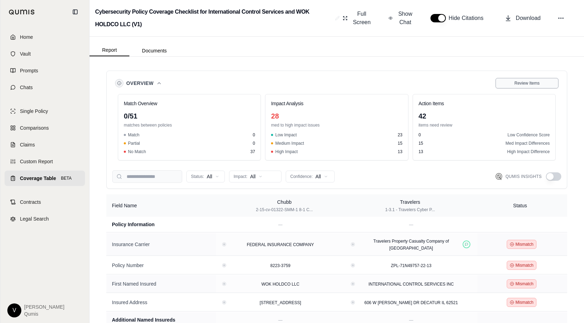
click at [505, 85] on div "Review Items" at bounding box center [527, 83] width 54 height 6
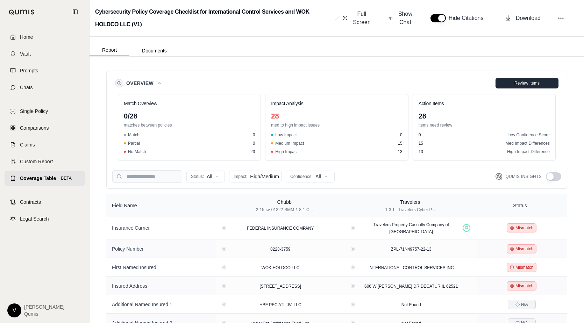
click at [505, 85] on div "Review Items" at bounding box center [527, 83] width 54 height 6
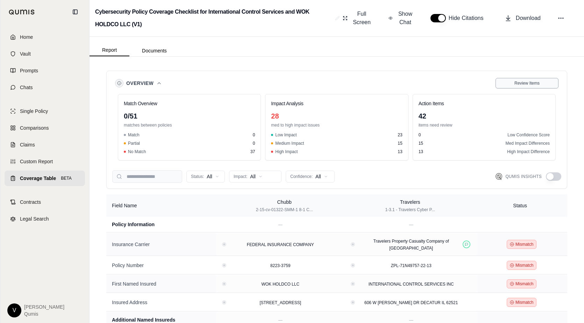
click at [505, 85] on div "Review Items" at bounding box center [527, 83] width 54 height 6
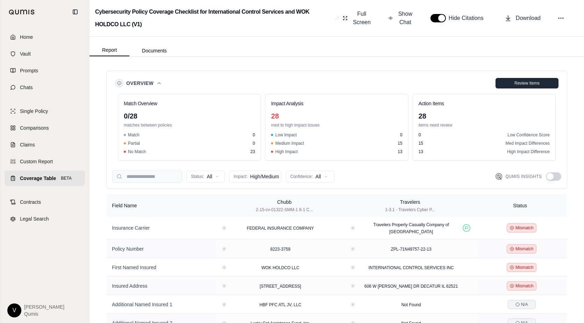
click at [506, 86] on div "Review Items" at bounding box center [527, 83] width 54 height 6
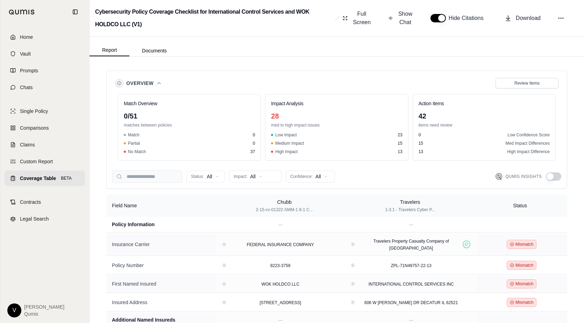
click at [273, 184] on div "Overview Review Items Match Overview 0 / 51 matches between policies Match 0 Pa…" at bounding box center [336, 130] width 461 height 118
click at [273, 182] on html "Home Vault Prompts Chats Single Policy Comparisons Claims Custom Report Coverag…" at bounding box center [292, 161] width 584 height 323
click at [265, 204] on span "High Impact" at bounding box center [250, 202] width 33 height 7
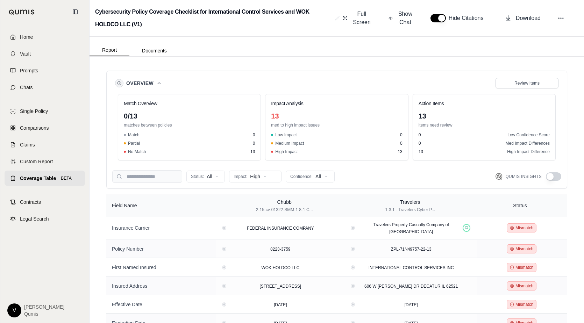
click at [260, 190] on div "Overview Review Items Match Overview 0 / 13 matches between policies Match 0 Pa…" at bounding box center [336, 299] width 461 height 469
click at [262, 182] on html "Home Vault Prompts Chats Single Policy Comparisons Claims Custom Report Coverag…" at bounding box center [292, 161] width 584 height 323
click at [315, 282] on html "Home Vault Prompts Chats Single Policy Comparisons Claims Custom Report Coverag…" at bounding box center [292, 161] width 584 height 323
click at [277, 180] on html "Home Vault Prompts Chats Single Policy Comparisons Claims Custom Report Coverag…" at bounding box center [292, 161] width 584 height 323
click at [267, 189] on div "All Impact" at bounding box center [257, 191] width 52 height 11
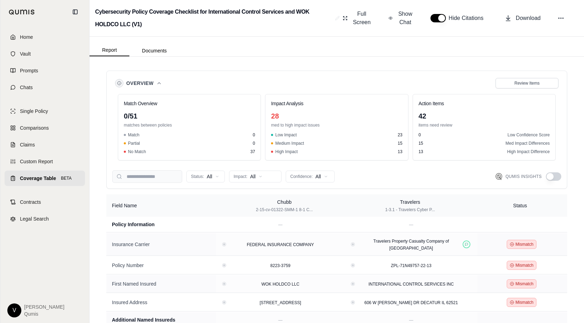
click at [556, 173] on button "button" at bounding box center [553, 177] width 15 height 8
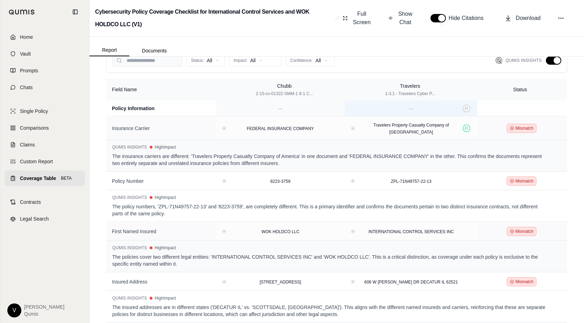
scroll to position [118, 0]
